Goal: Check status: Check status

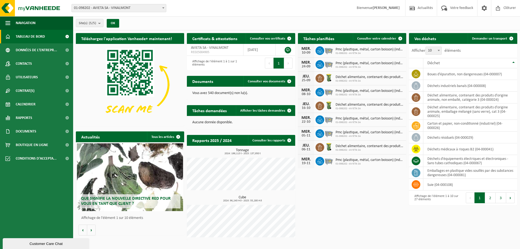
click at [30, 104] on span "Calendrier" at bounding box center [26, 104] width 20 height 14
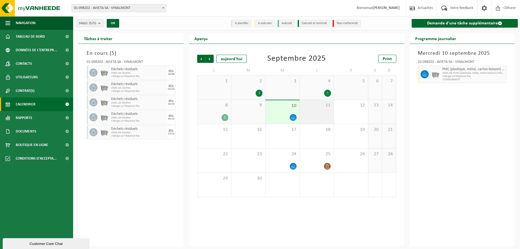
click at [326, 115] on div "11" at bounding box center [317, 112] width 34 height 24
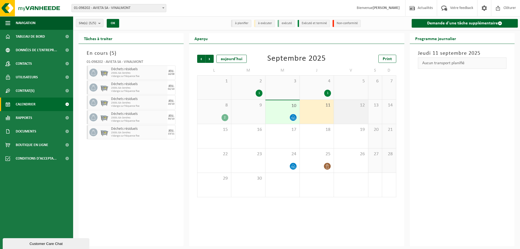
click at [354, 115] on div "12" at bounding box center [351, 112] width 34 height 24
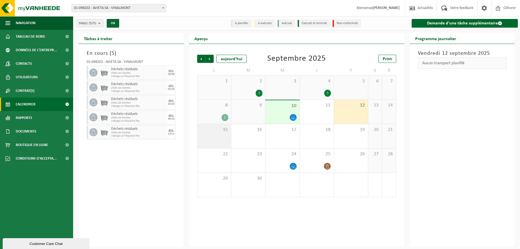
click at [226, 137] on div "15" at bounding box center [214, 136] width 34 height 24
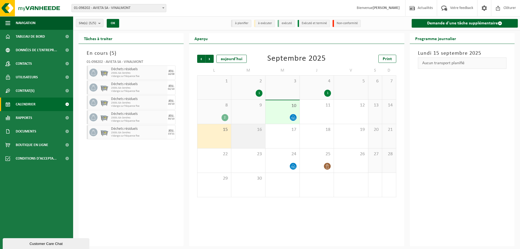
click at [245, 139] on div "16" at bounding box center [248, 136] width 34 height 24
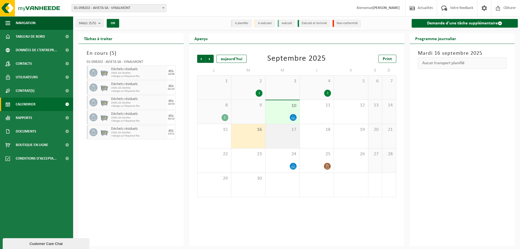
click at [276, 139] on div "17" at bounding box center [282, 136] width 34 height 24
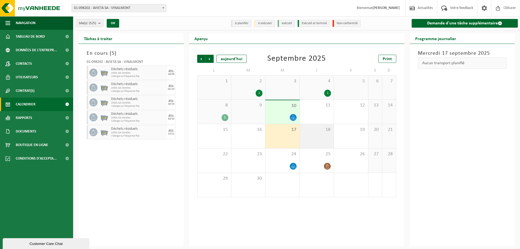
click at [323, 134] on div "18" at bounding box center [317, 136] width 34 height 24
